Goal: Navigation & Orientation: Go to known website

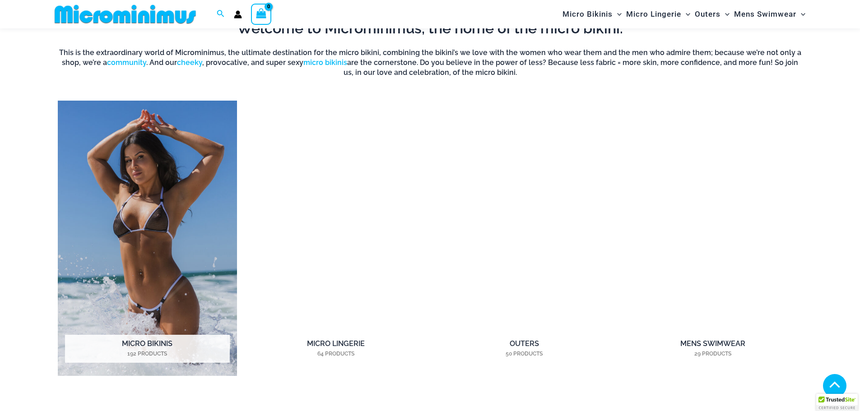
scroll to position [759, 0]
